Goal: Navigation & Orientation: Find specific page/section

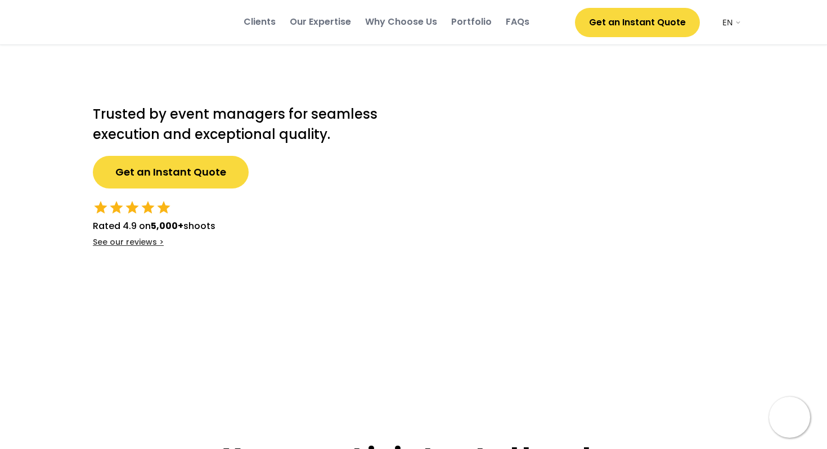
select select ""en""
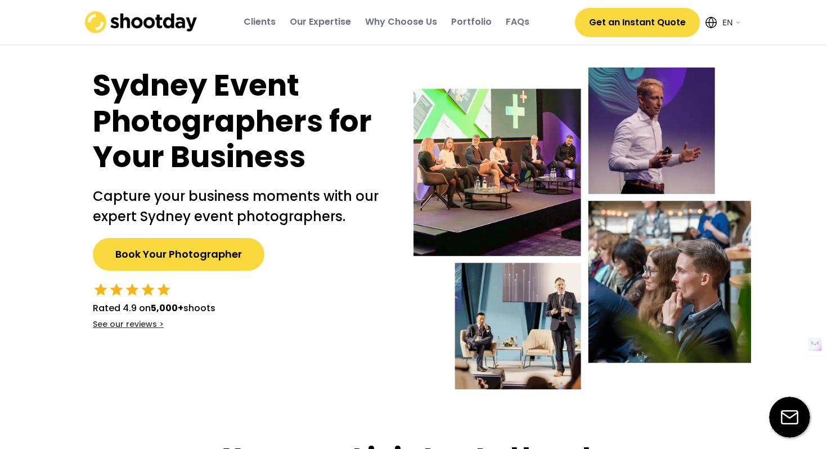
click at [749, 69] on img at bounding box center [583, 229] width 338 height 322
click at [269, 19] on div "Clients" at bounding box center [260, 22] width 32 height 12
